Goal: Transaction & Acquisition: Download file/media

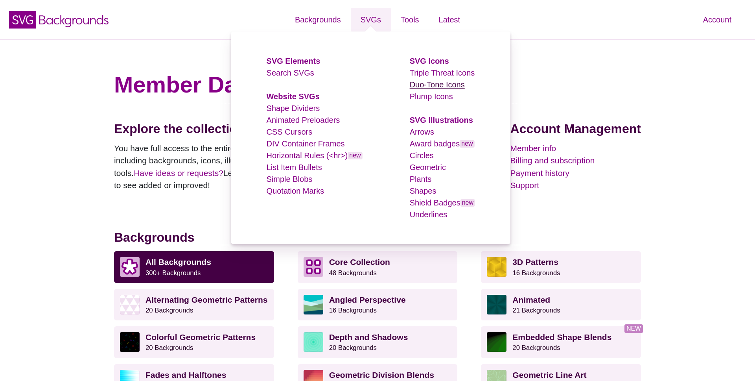
click at [447, 86] on link "Duo-Tone Icons" at bounding box center [437, 84] width 55 height 9
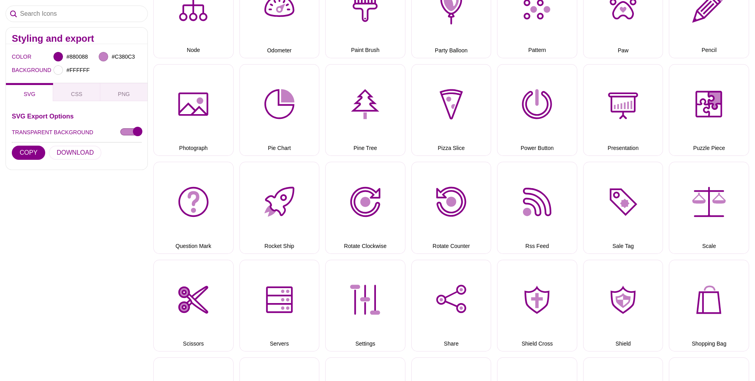
scroll to position [1450, 0]
click at [124, 96] on span "PNG" at bounding box center [124, 94] width 18 height 9
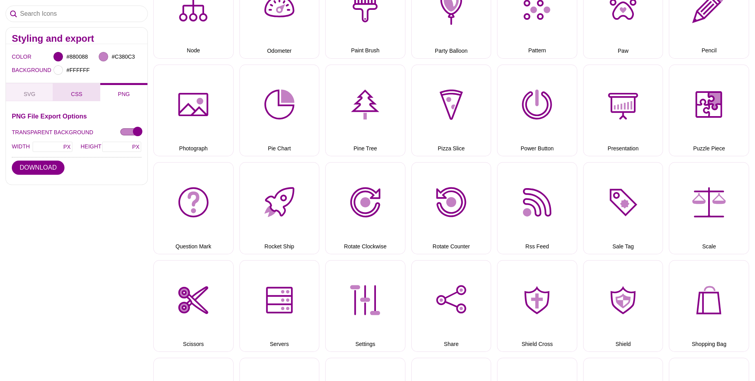
click at [79, 94] on span "CSS" at bounding box center [77, 94] width 18 height 9
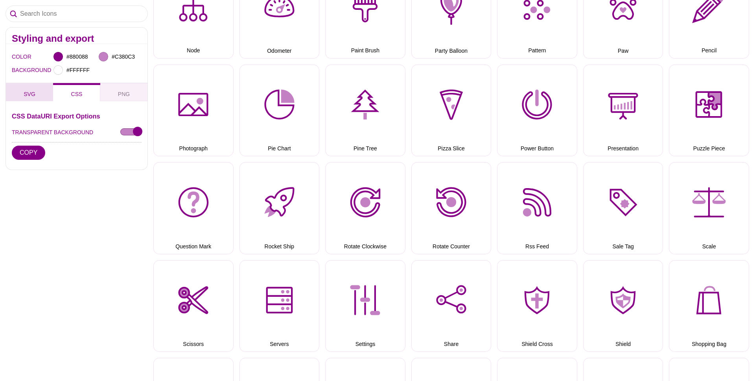
click at [41, 92] on button "SVG" at bounding box center [29, 92] width 47 height 18
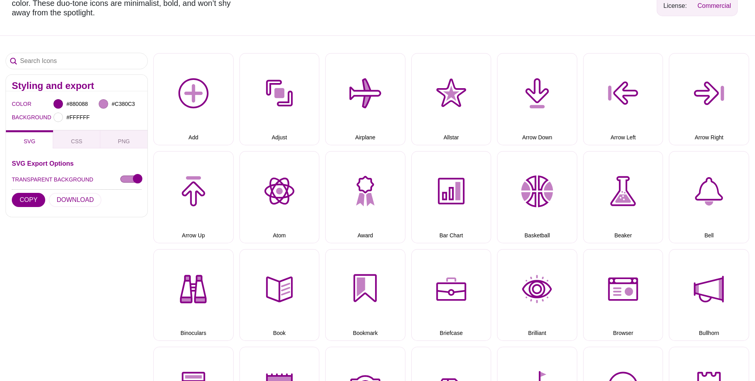
scroll to position [0, 0]
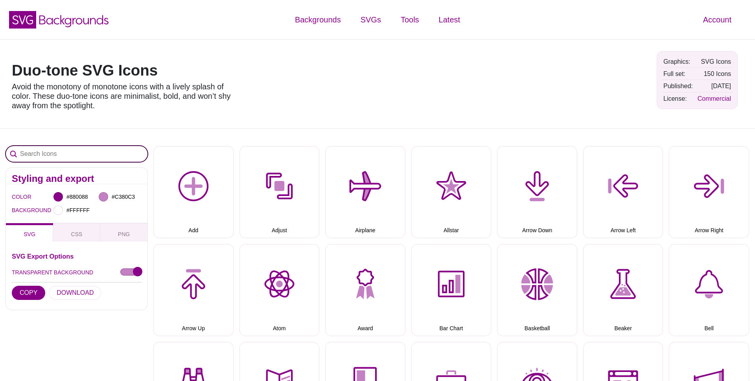
click at [74, 153] on input "Search Icons" at bounding box center [77, 154] width 142 height 16
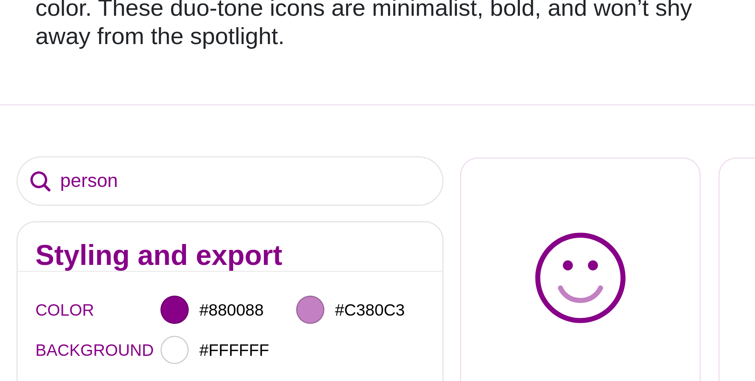
click at [106, 139] on div "person Styling and export COLOR #880088 #C380C3 BACKGROUND #FFFFFF SVG CSS PNG …" at bounding box center [377, 275] width 755 height 294
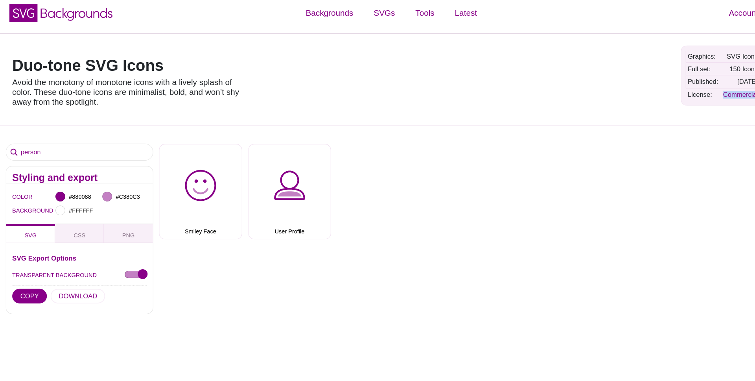
scroll to position [2, 0]
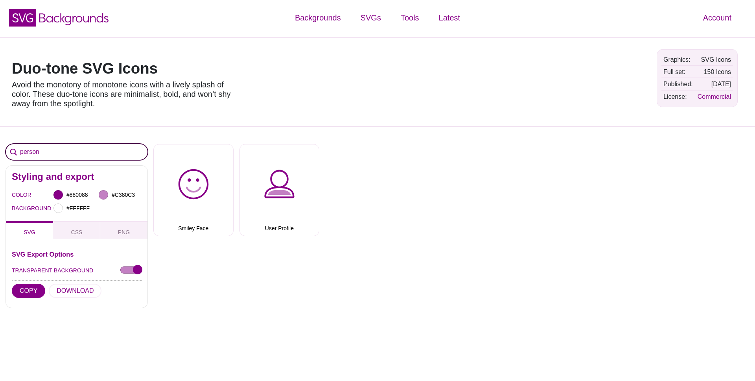
click at [54, 152] on input "person" at bounding box center [77, 152] width 142 height 16
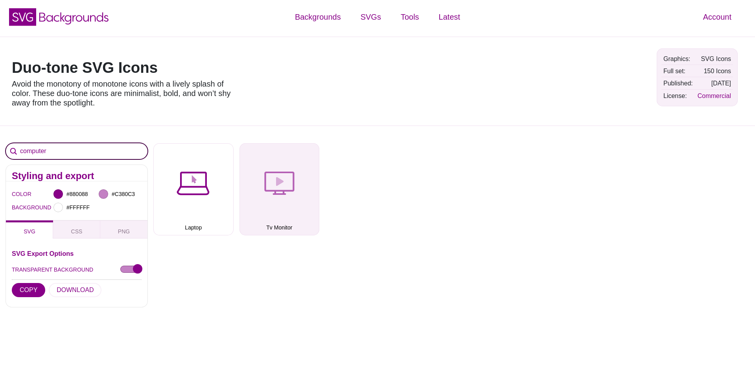
scroll to position [0, 0]
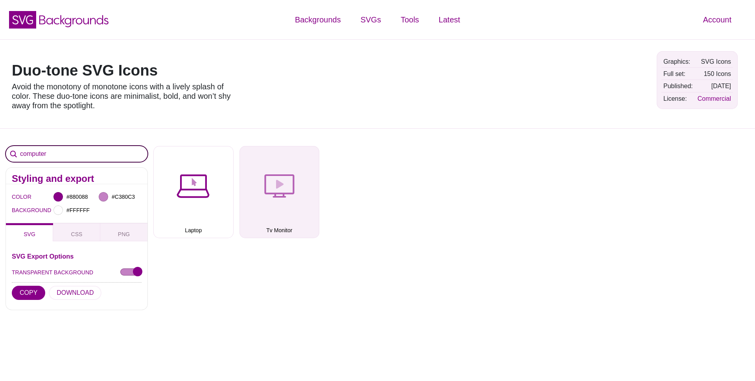
type input "computer"
click at [279, 185] on button "Tv Monitor" at bounding box center [279, 192] width 80 height 92
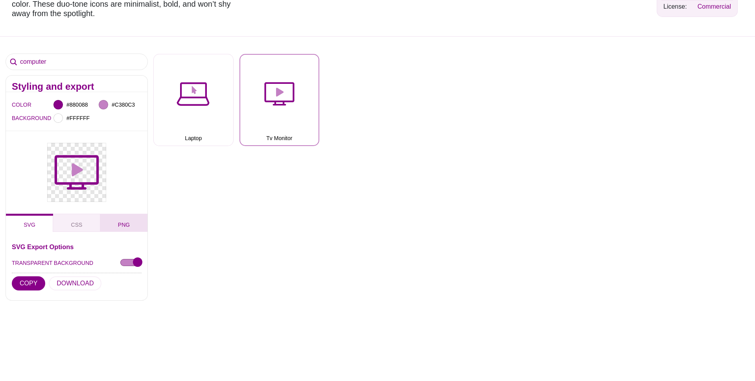
scroll to position [102, 0]
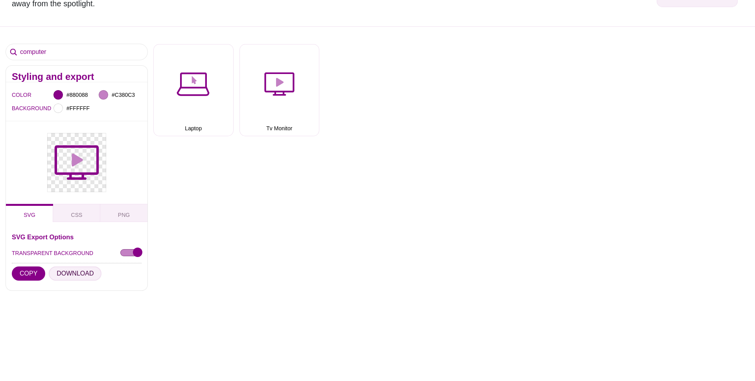
click at [75, 270] on button "DOWNLOAD" at bounding box center [75, 273] width 53 height 14
click at [80, 214] on span "CSS" at bounding box center [77, 214] width 18 height 9
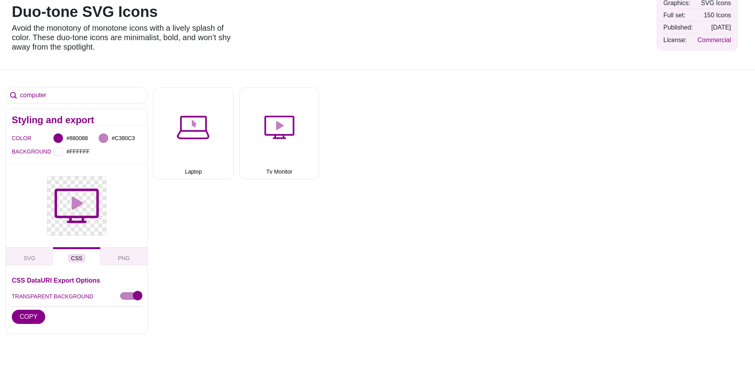
scroll to position [72, 0]
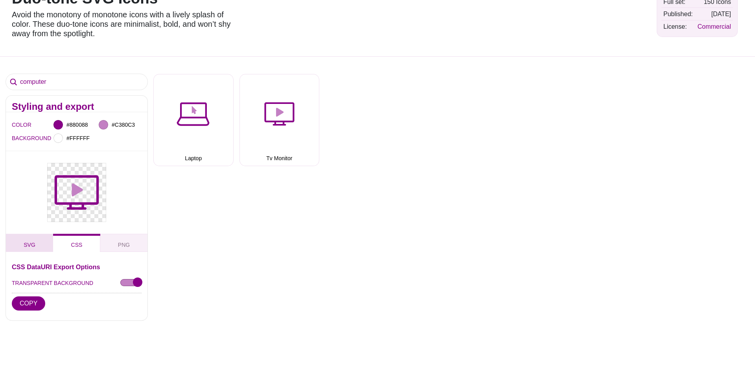
click at [29, 240] on button "SVG" at bounding box center [29, 242] width 47 height 18
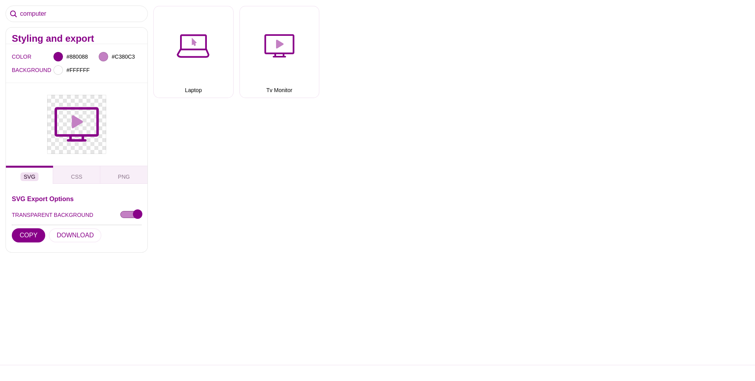
scroll to position [145, 0]
click at [130, 175] on button "PNG" at bounding box center [123, 174] width 47 height 18
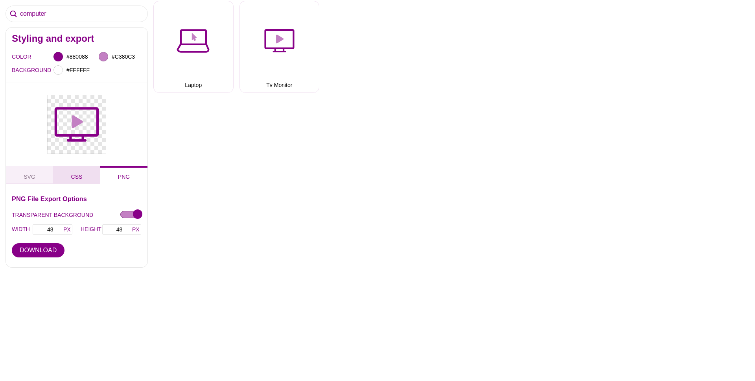
click at [67, 176] on button "CSS" at bounding box center [76, 174] width 47 height 18
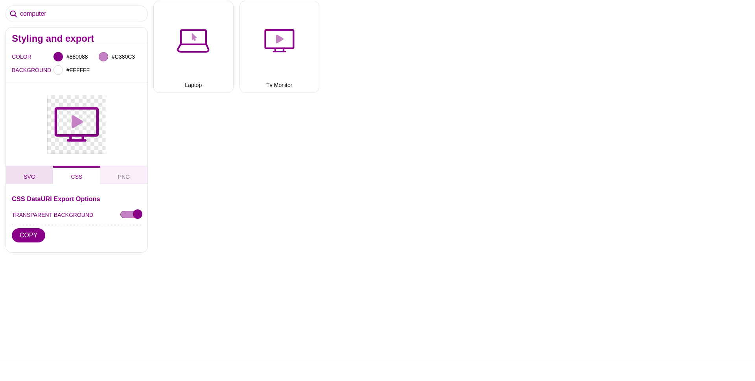
click at [32, 176] on span "SVG" at bounding box center [29, 176] width 18 height 9
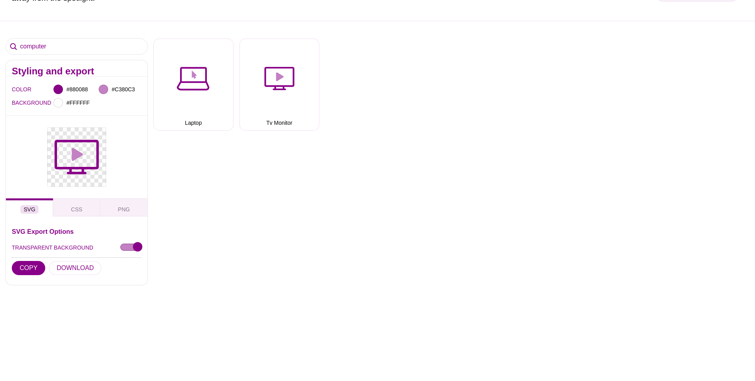
scroll to position [108, 0]
click at [125, 210] on span "PNG" at bounding box center [124, 208] width 18 height 9
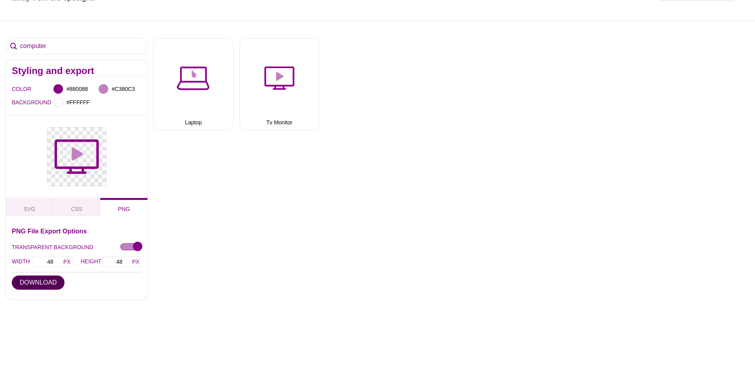
click at [49, 282] on button "DOWNLOAD" at bounding box center [38, 282] width 53 height 14
click at [55, 260] on input "48" at bounding box center [52, 261] width 40 height 11
type input "4"
type input "400"
drag, startPoint x: 128, startPoint y: 264, endPoint x: 104, endPoint y: 264, distance: 24.4
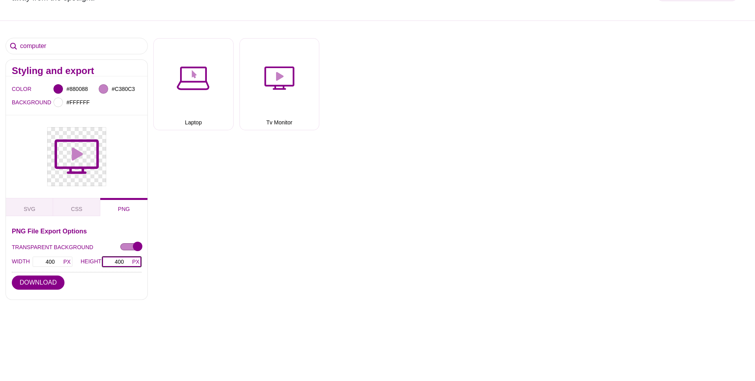
click at [103, 264] on input "400" at bounding box center [122, 261] width 40 height 11
type input "400"
click at [118, 291] on div "PNG File Export Options TRANSPARENT BACKGROUND WIDTH 400 HEIGHT 400 DOWNLOAD" at bounding box center [77, 261] width 130 height 66
click at [46, 283] on button "DOWNLOAD" at bounding box center [38, 282] width 53 height 14
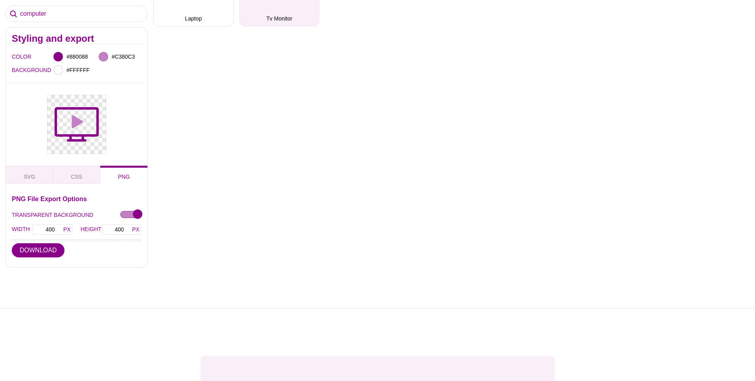
scroll to position [224, 0]
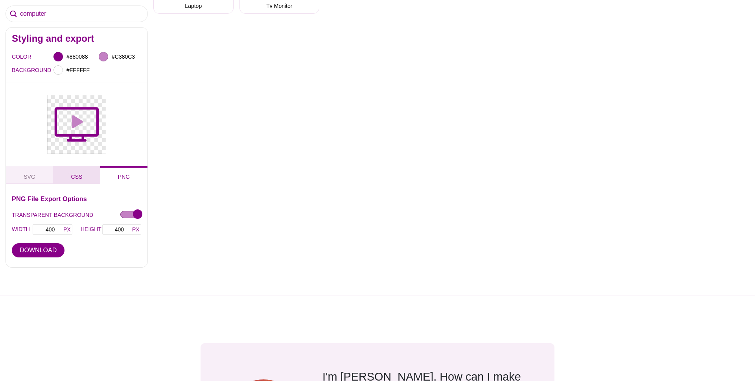
click at [75, 178] on span "CSS" at bounding box center [77, 176] width 18 height 9
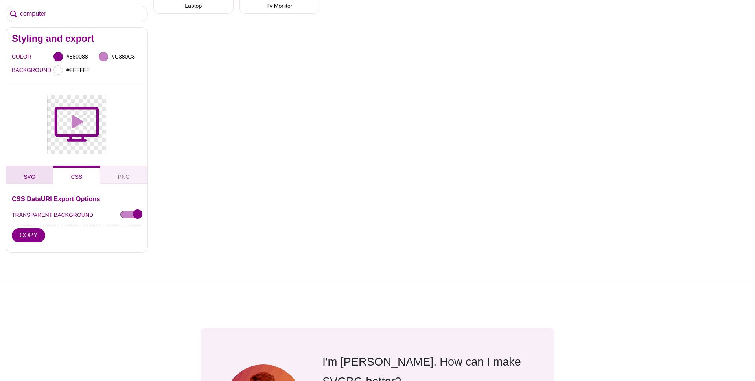
click at [21, 176] on button "SVG" at bounding box center [29, 174] width 47 height 18
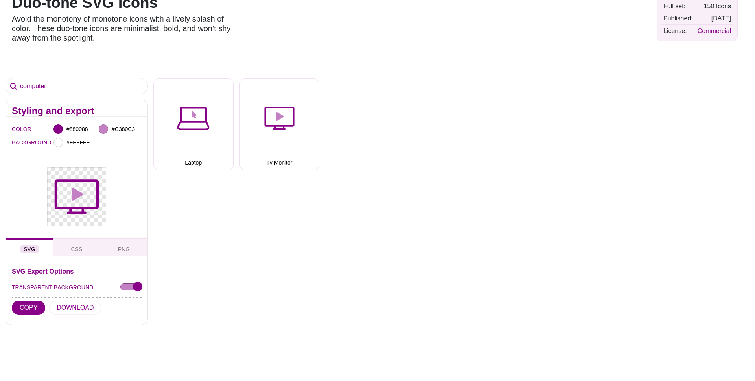
scroll to position [50, 0]
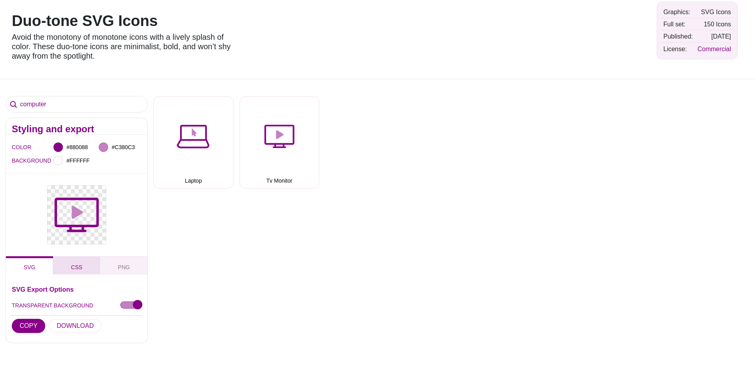
click at [82, 271] on button "CSS" at bounding box center [76, 265] width 47 height 18
click at [129, 264] on span "PNG" at bounding box center [124, 267] width 18 height 9
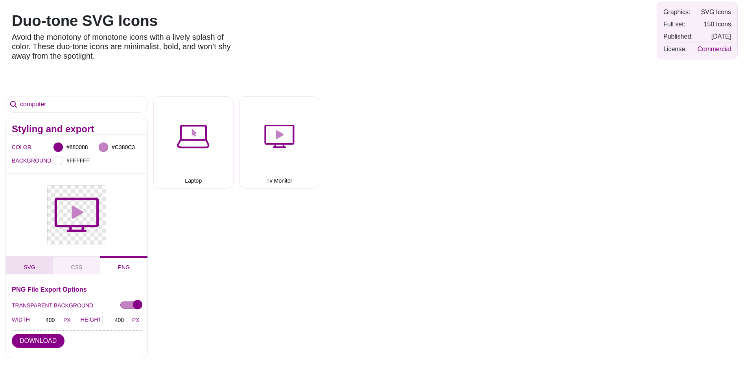
click at [17, 267] on button "SVG" at bounding box center [29, 265] width 47 height 18
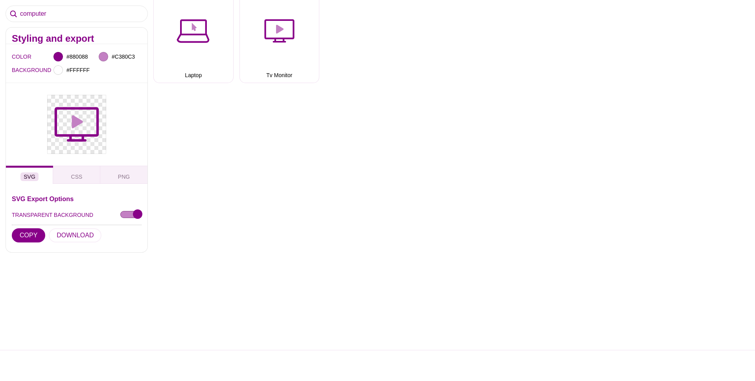
scroll to position [168, 0]
